Goal: Task Accomplishment & Management: Use online tool/utility

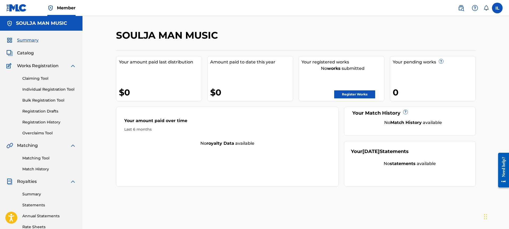
click at [22, 53] on span "Catalog" at bounding box center [25, 53] width 17 height 6
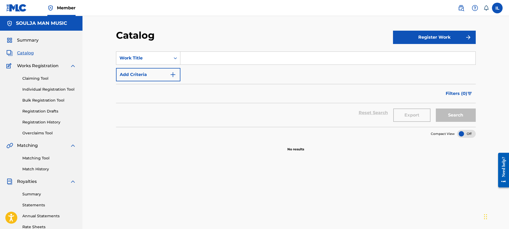
click at [46, 123] on link "Registration History" at bounding box center [49, 122] width 54 height 6
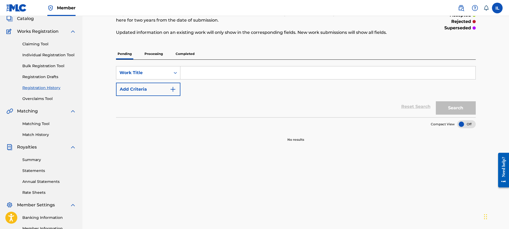
scroll to position [22, 0]
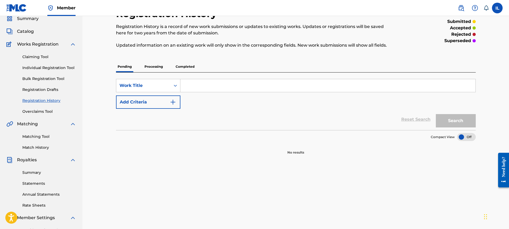
click at [154, 65] on p "Processing" at bounding box center [154, 66] width 22 height 11
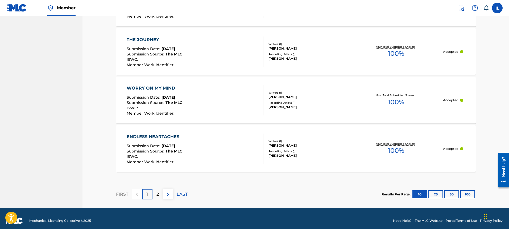
scroll to position [480, 0]
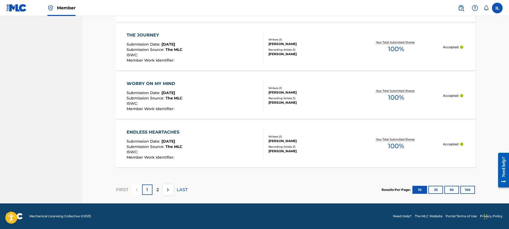
click at [160, 188] on div "2" at bounding box center [158, 189] width 10 height 10
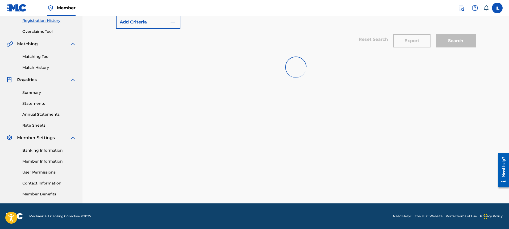
scroll to position [238, 0]
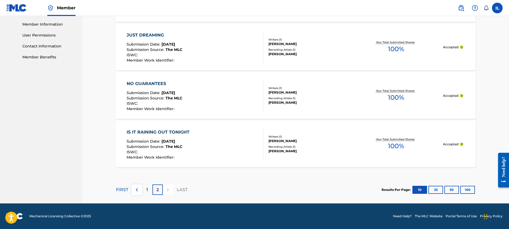
click at [170, 145] on span "The MLC" at bounding box center [174, 146] width 17 height 5
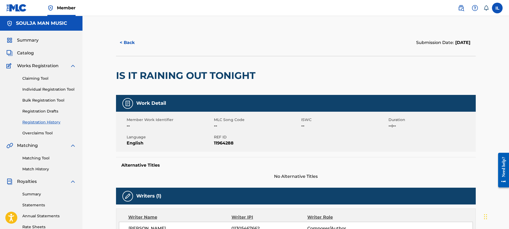
click at [47, 121] on link "Registration History" at bounding box center [49, 122] width 54 height 6
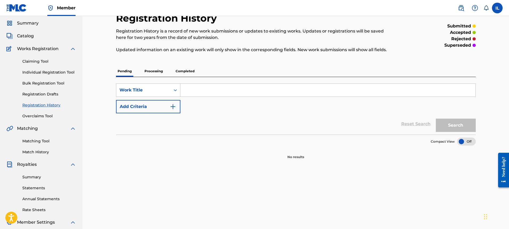
scroll to position [27, 0]
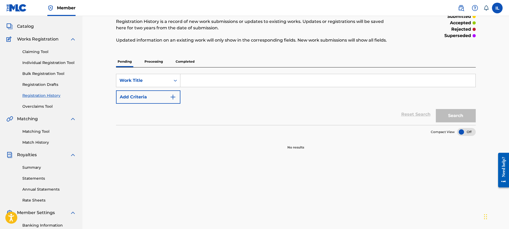
click at [184, 60] on p "Completed" at bounding box center [185, 61] width 22 height 11
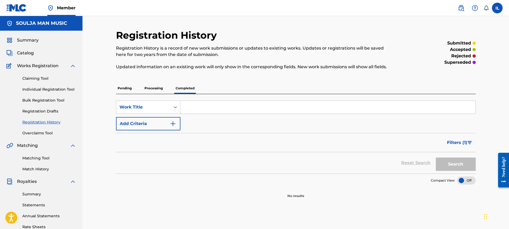
click at [152, 89] on p "Processing" at bounding box center [154, 88] width 22 height 11
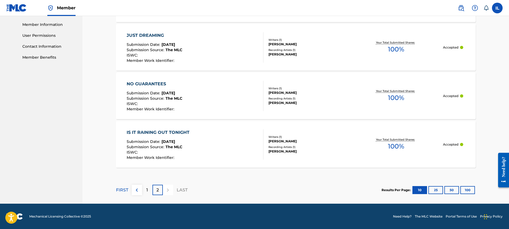
scroll to position [238, 0]
click at [136, 190] on img at bounding box center [137, 189] width 6 height 6
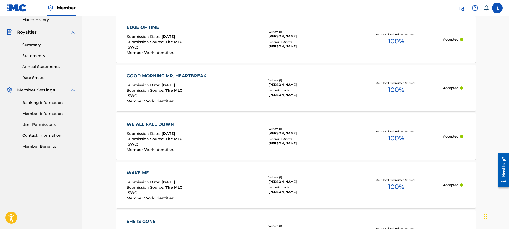
scroll to position [132, 0]
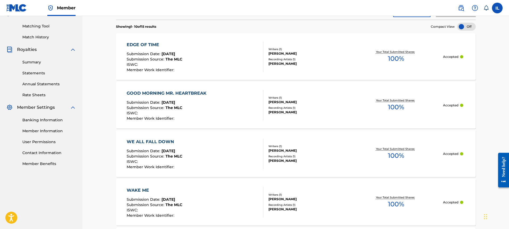
click at [273, 50] on div "Writers ( 1 )" at bounding box center [309, 49] width 80 height 4
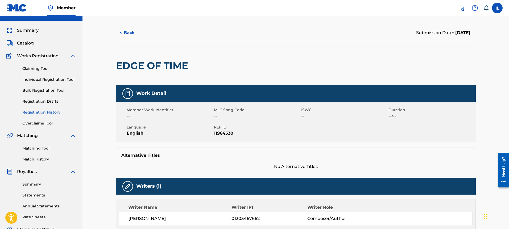
scroll to position [27, 0]
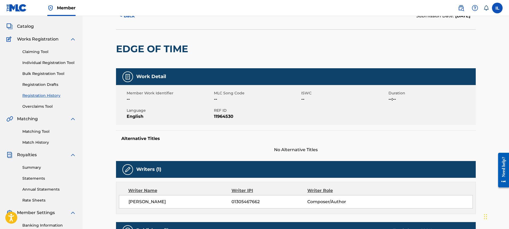
click at [35, 131] on link "Matching Tool" at bounding box center [49, 132] width 54 height 6
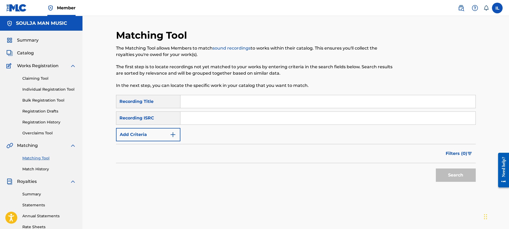
click at [190, 103] on input "Search Form" at bounding box center [327, 101] width 295 height 13
click at [187, 115] on input "Search Form" at bounding box center [327, 118] width 295 height 13
click at [186, 103] on input "Search Form" at bounding box center [327, 101] width 295 height 13
type input "edge of time"
click at [190, 119] on input "Search Form" at bounding box center [327, 118] width 295 height 13
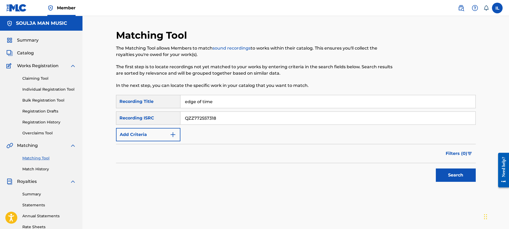
type input "QZZ772557318"
click at [456, 176] on button "Search" at bounding box center [456, 174] width 40 height 13
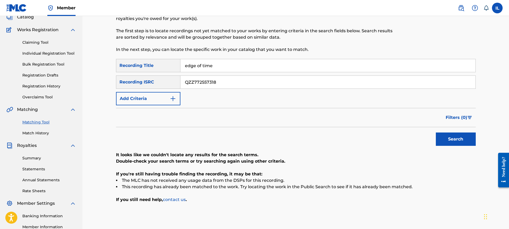
scroll to position [27, 0]
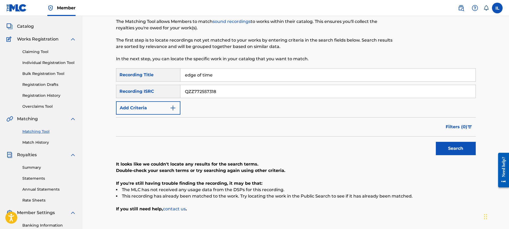
drag, startPoint x: 215, startPoint y: 75, endPoint x: 163, endPoint y: 72, distance: 52.0
click at [163, 72] on div "SearchWithCriteria2baaae78-e094-4d2b-8a61-8c5957ef0a6b Recording Title edge of …" at bounding box center [296, 74] width 360 height 13
type input "e"
type input "EDGE OF TIME"
click at [449, 149] on button "Search" at bounding box center [456, 148] width 40 height 13
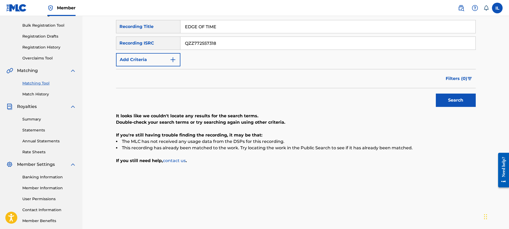
scroll to position [48, 0]
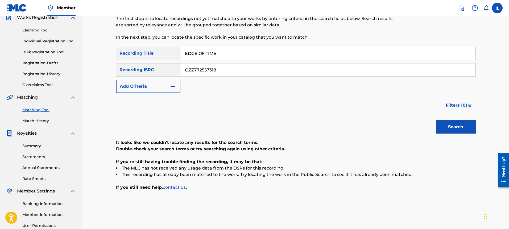
click at [172, 85] on img "Search Form" at bounding box center [173, 86] width 6 height 6
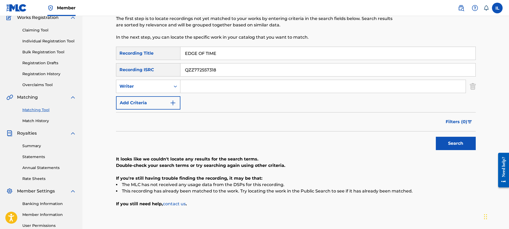
click at [193, 85] on input "Search Form" at bounding box center [322, 86] width 285 height 13
click at [450, 143] on button "Search" at bounding box center [456, 143] width 40 height 13
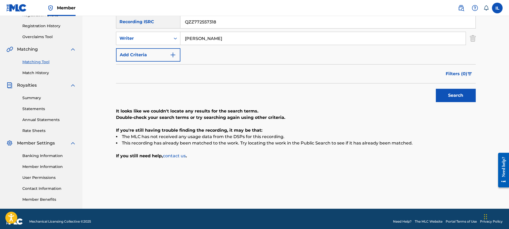
scroll to position [101, 0]
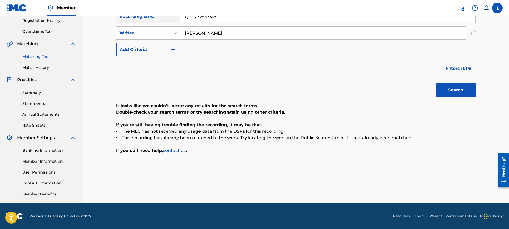
click at [185, 33] on input "[PERSON_NAME]" at bounding box center [322, 33] width 285 height 13
type input "[PERSON_NAME]"
click at [452, 91] on button "Search" at bounding box center [456, 89] width 40 height 13
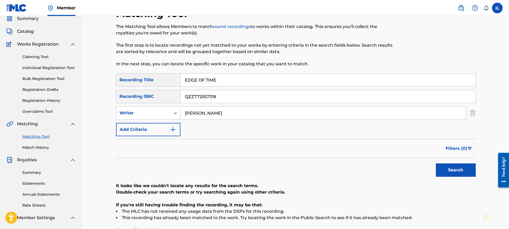
scroll to position [0, 0]
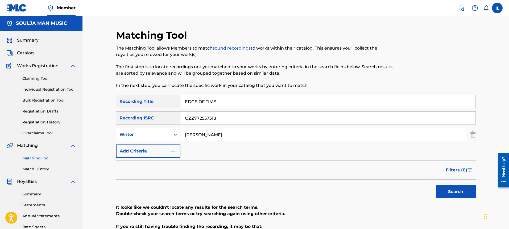
click at [35, 122] on link "Registration History" at bounding box center [49, 122] width 54 height 6
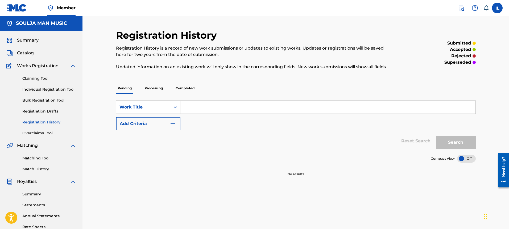
click at [153, 88] on p "Processing" at bounding box center [154, 88] width 22 height 11
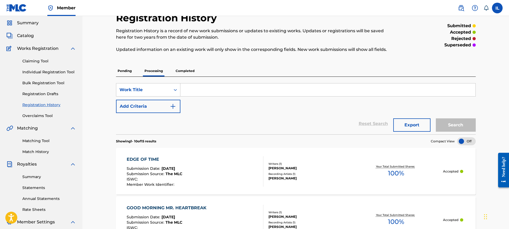
scroll to position [27, 0]
